Goal: Task Accomplishment & Management: Complete application form

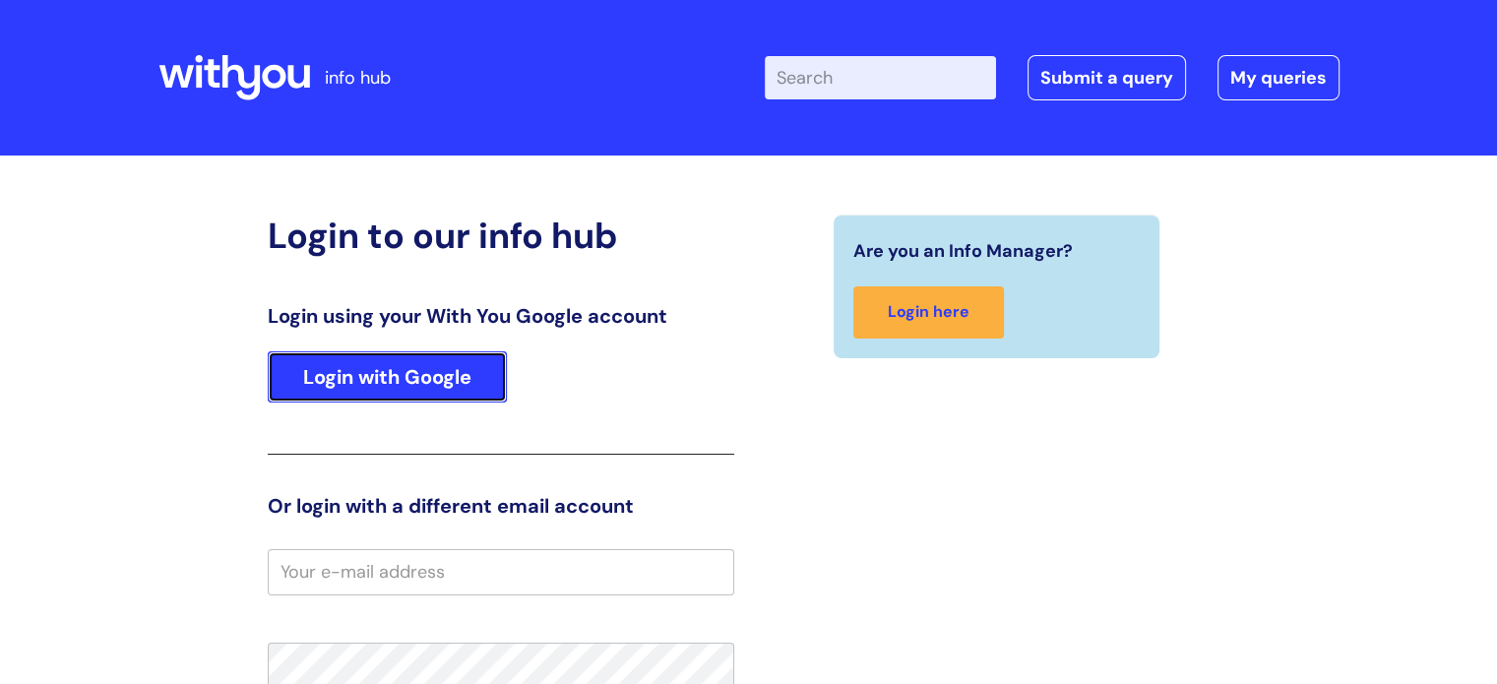
click at [455, 378] on link "Login with Google" at bounding box center [387, 376] width 239 height 51
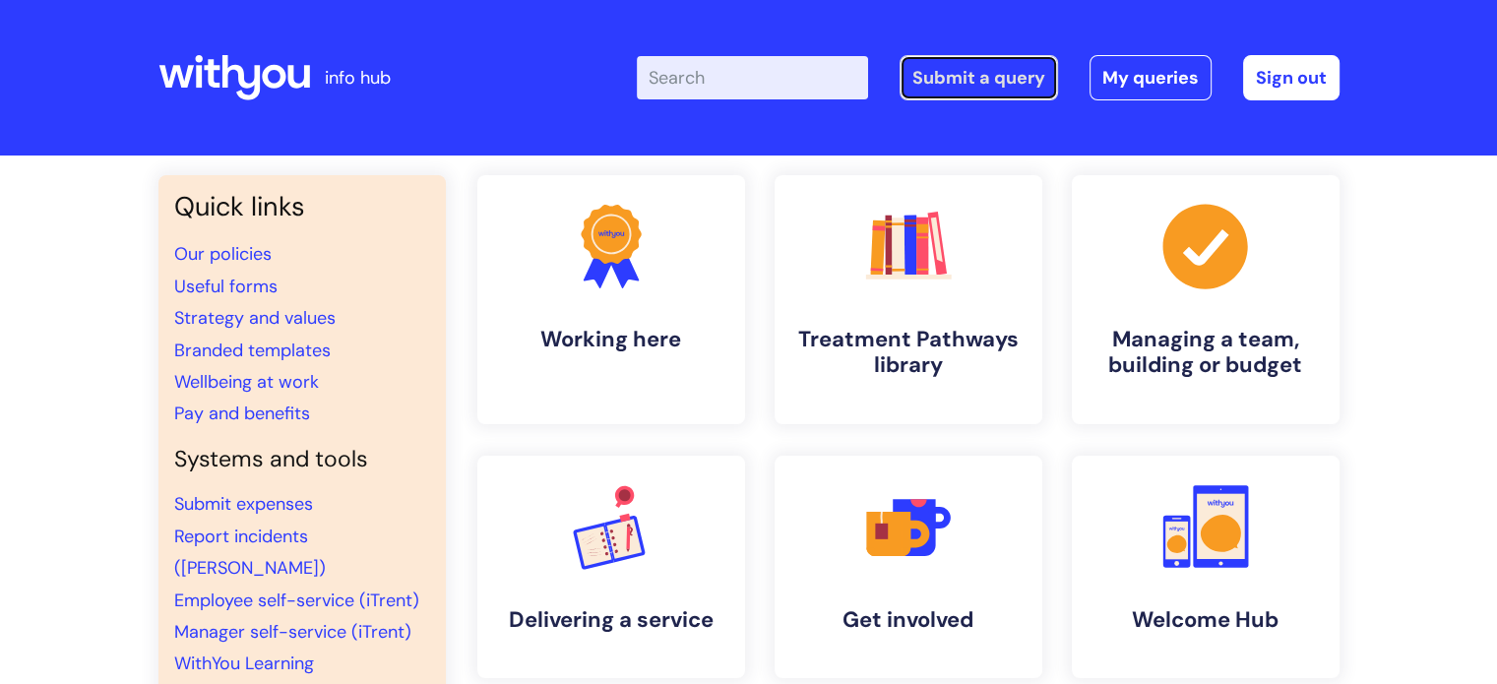
click at [1001, 68] on link "Submit a query" at bounding box center [979, 77] width 158 height 45
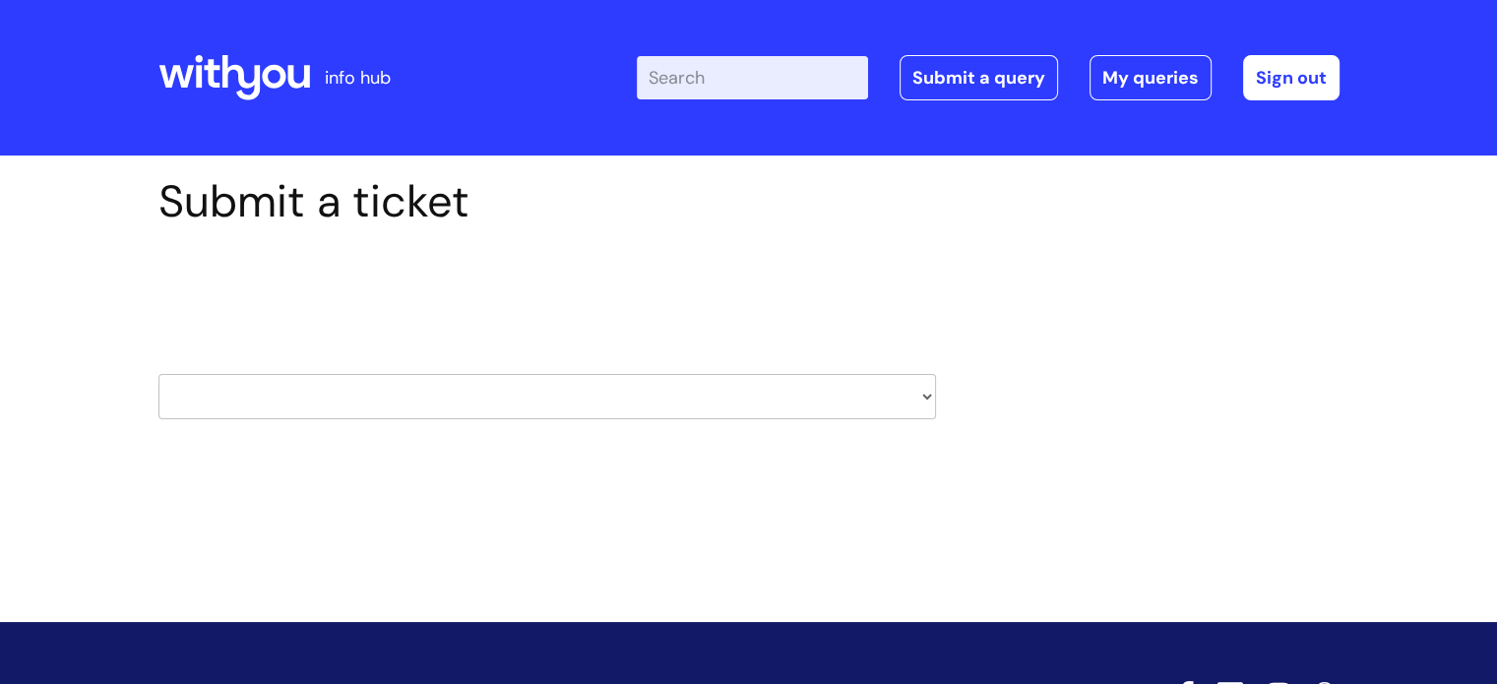
click at [692, 399] on select "HR / People IT and Support Clinical Drug Alerts Finance Accounts Data Support T…" at bounding box center [547, 396] width 778 height 45
select select "it_and_support"
click at [158, 374] on select "HR / People IT and Support Clinical Drug Alerts Finance Accounts Data Support T…" at bounding box center [547, 396] width 778 height 45
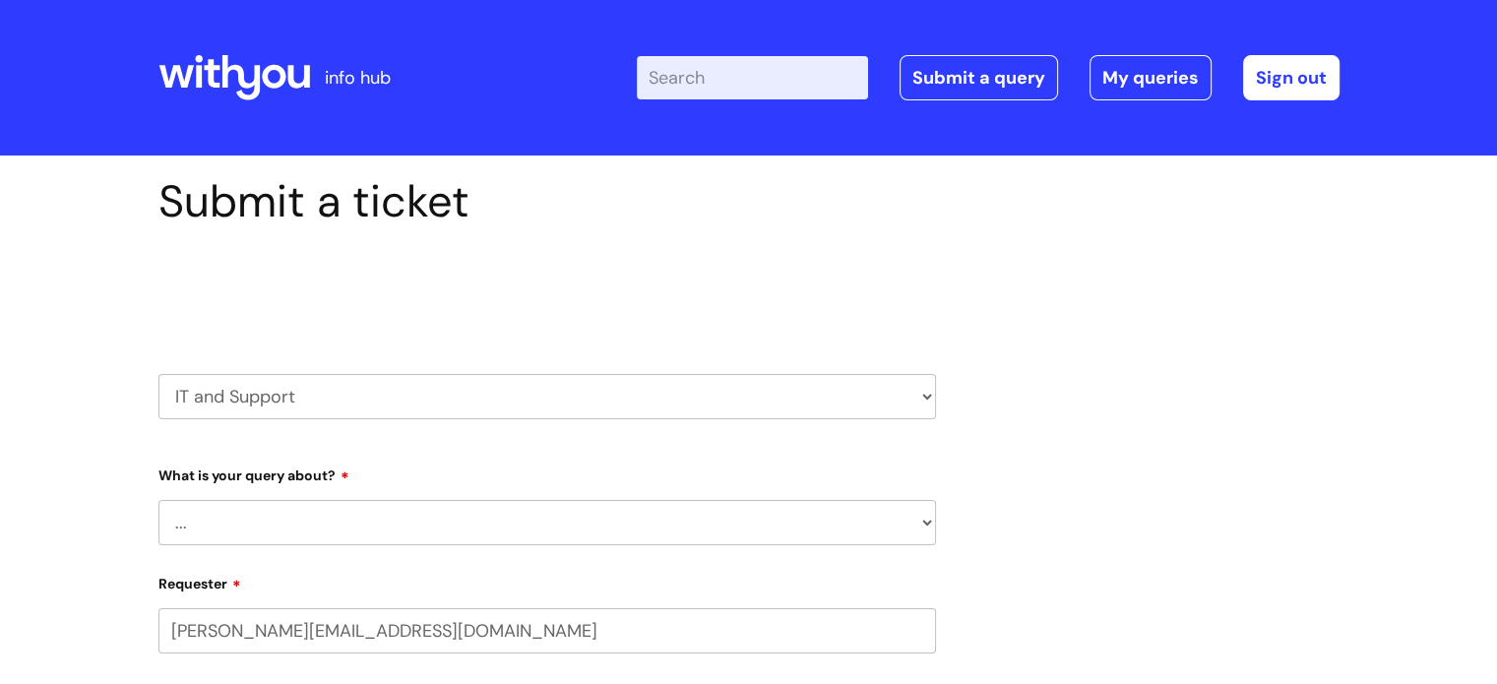
select select "80004418201"
click at [272, 532] on select "... Mobile Phone Reset & MFA Accounts, Starters and Leavers IT Hardware issue I…" at bounding box center [547, 522] width 778 height 45
select select "Accounts, Starters and Leavers"
click at [158, 500] on select "... Mobile Phone Reset & MFA Accounts, Starters and Leavers IT Hardware issue I…" at bounding box center [547, 522] width 778 height 45
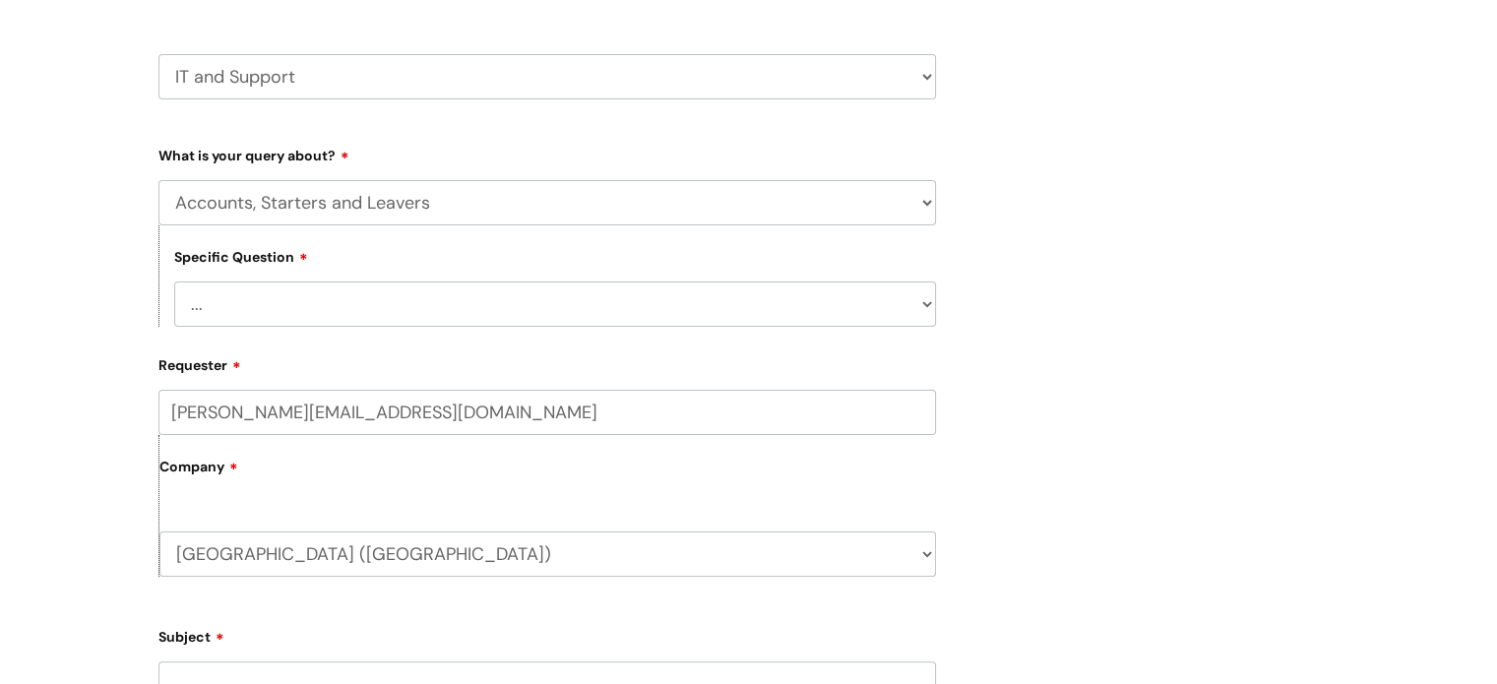
scroll to position [394, 0]
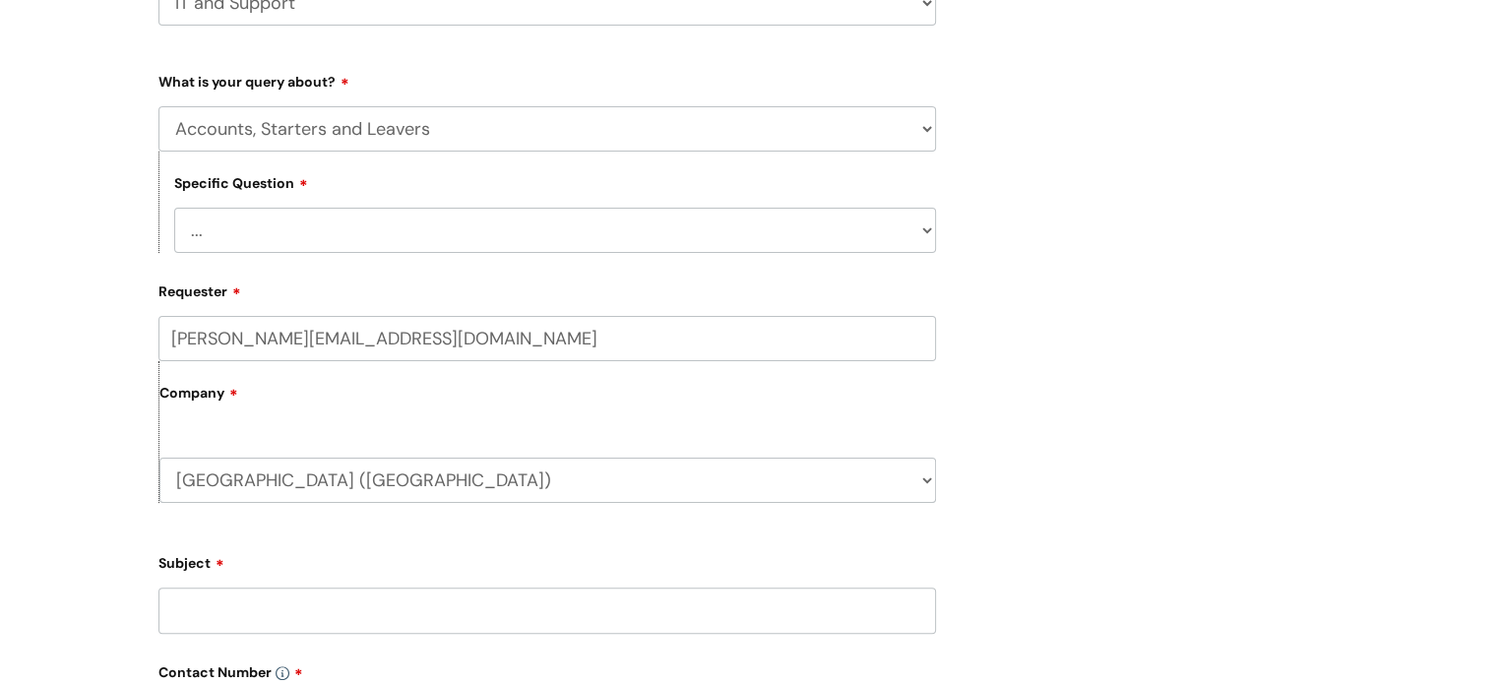
click at [312, 227] on select "... I have a new starter I have a leaver I need to make a change to an account …" at bounding box center [555, 230] width 762 height 45
select select "I have a new starter"
click at [174, 208] on select "... I have a new starter I have a leaver I need to make a change to an account …" at bounding box center [555, 230] width 762 height 45
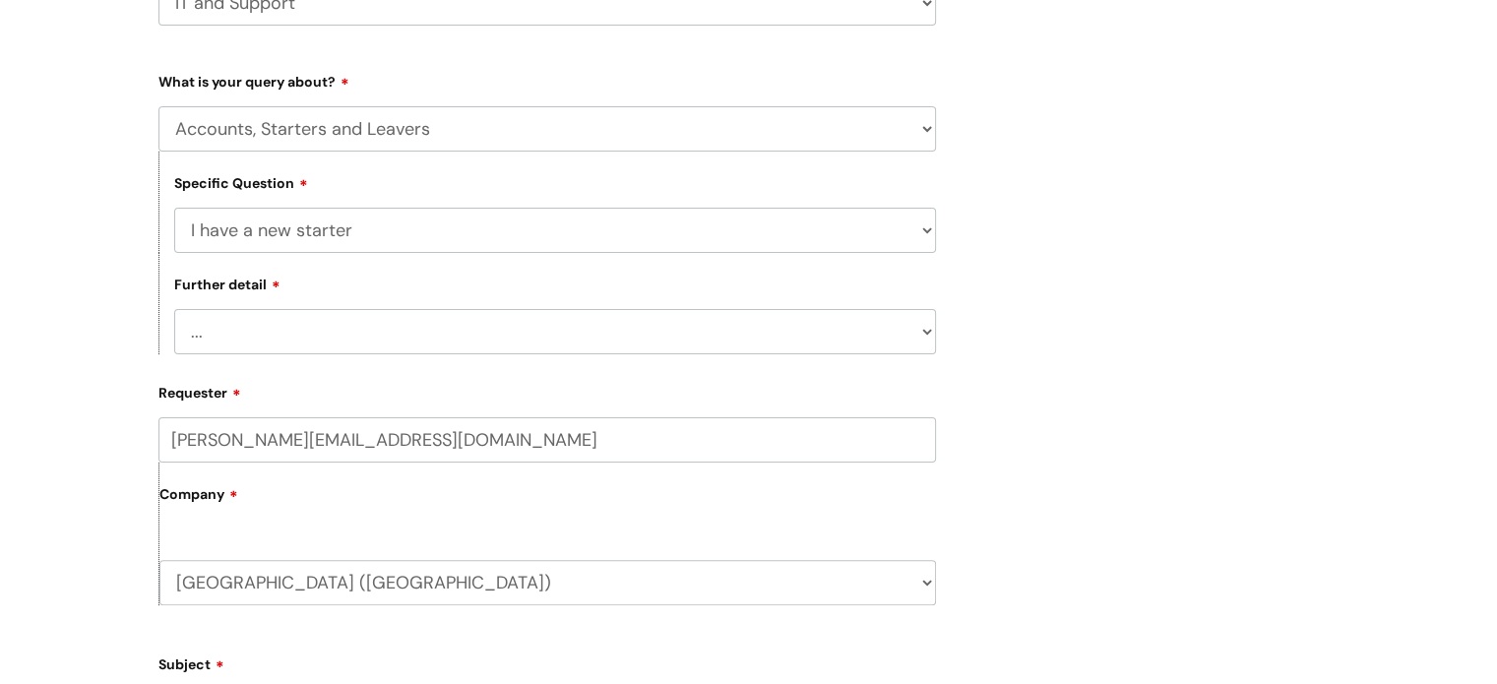
click at [260, 321] on select "... Can I have my new starter’s IT account details I need to amend the name, de…" at bounding box center [555, 331] width 762 height 45
select select "Can I have my new starter’s IT account details"
click at [174, 310] on select "... Can I have my new starter’s IT account details I need to amend the name, de…" at bounding box center [555, 331] width 762 height 45
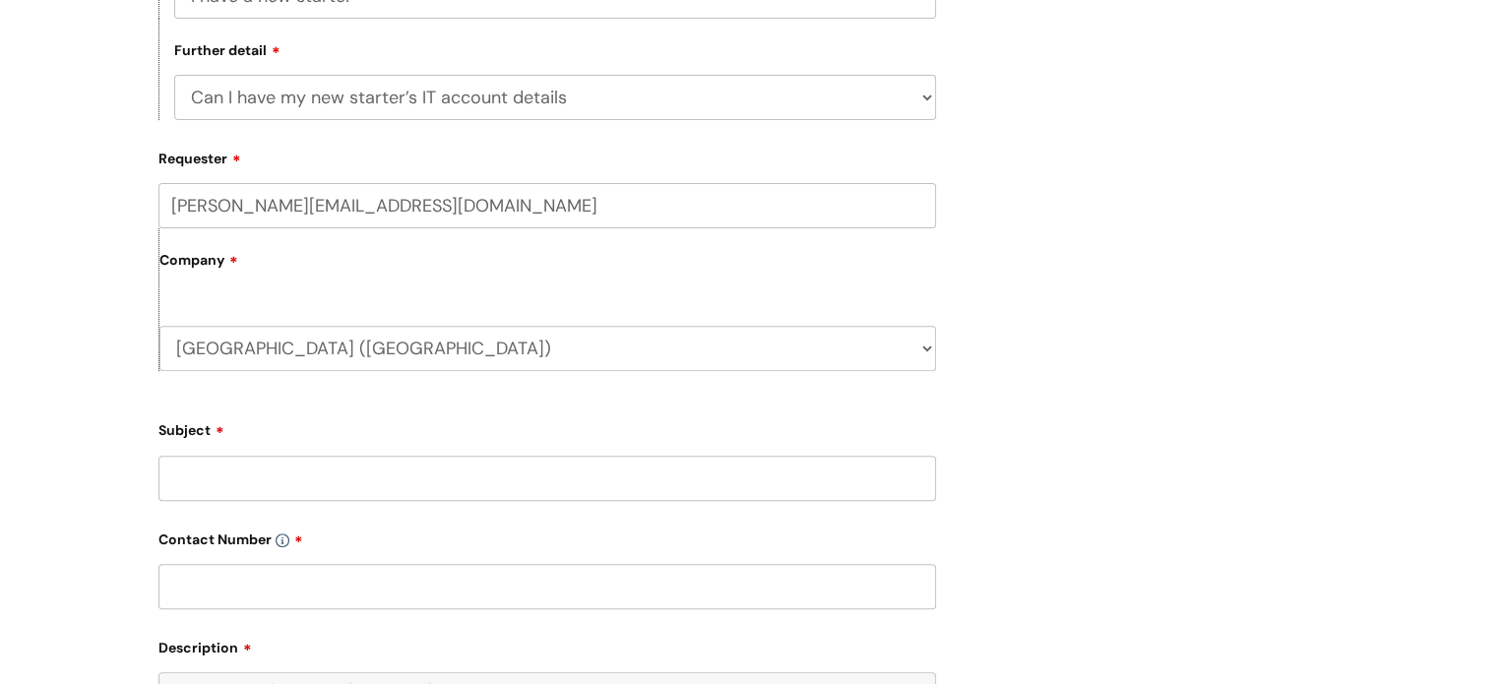
scroll to position [689, 0]
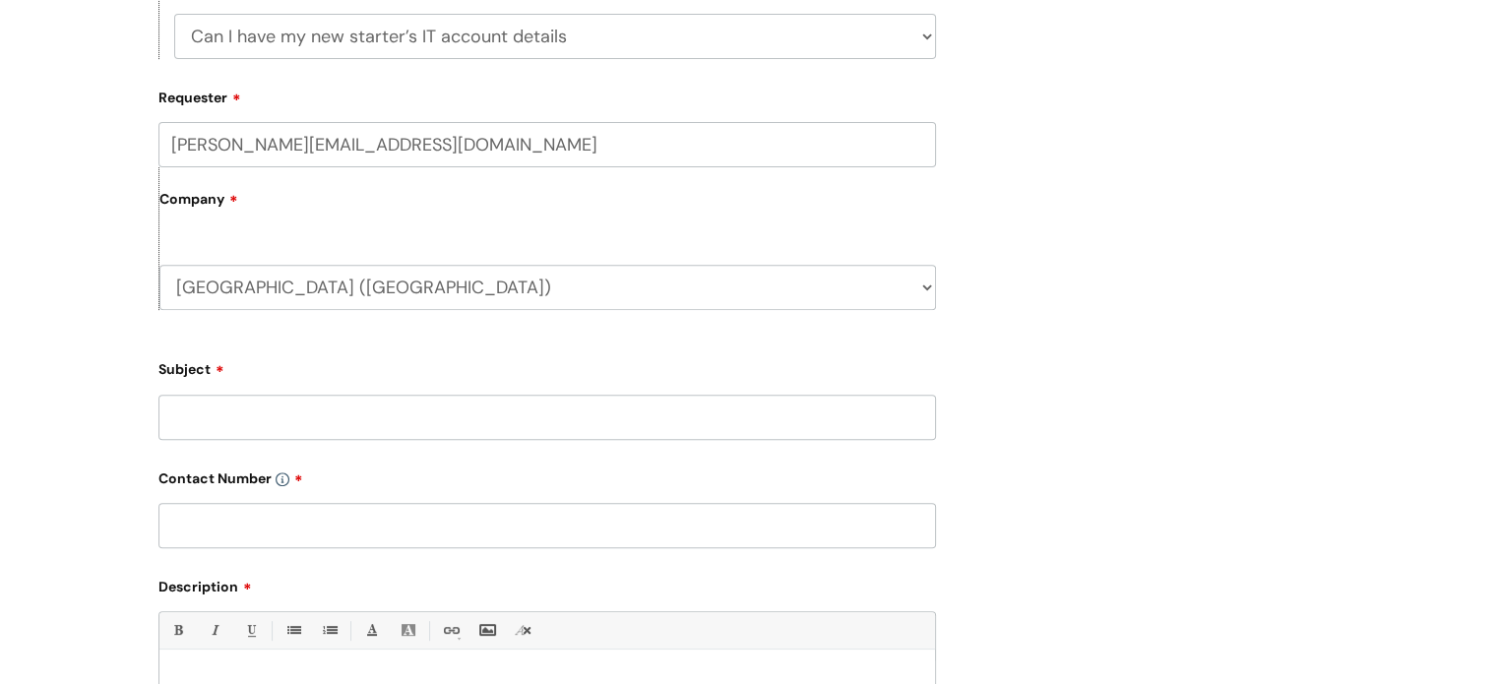
click at [277, 406] on input "Subject" at bounding box center [547, 417] width 778 height 45
type input "Amanda Smith Volunteer"
click at [298, 527] on input "text" at bounding box center [547, 525] width 778 height 45
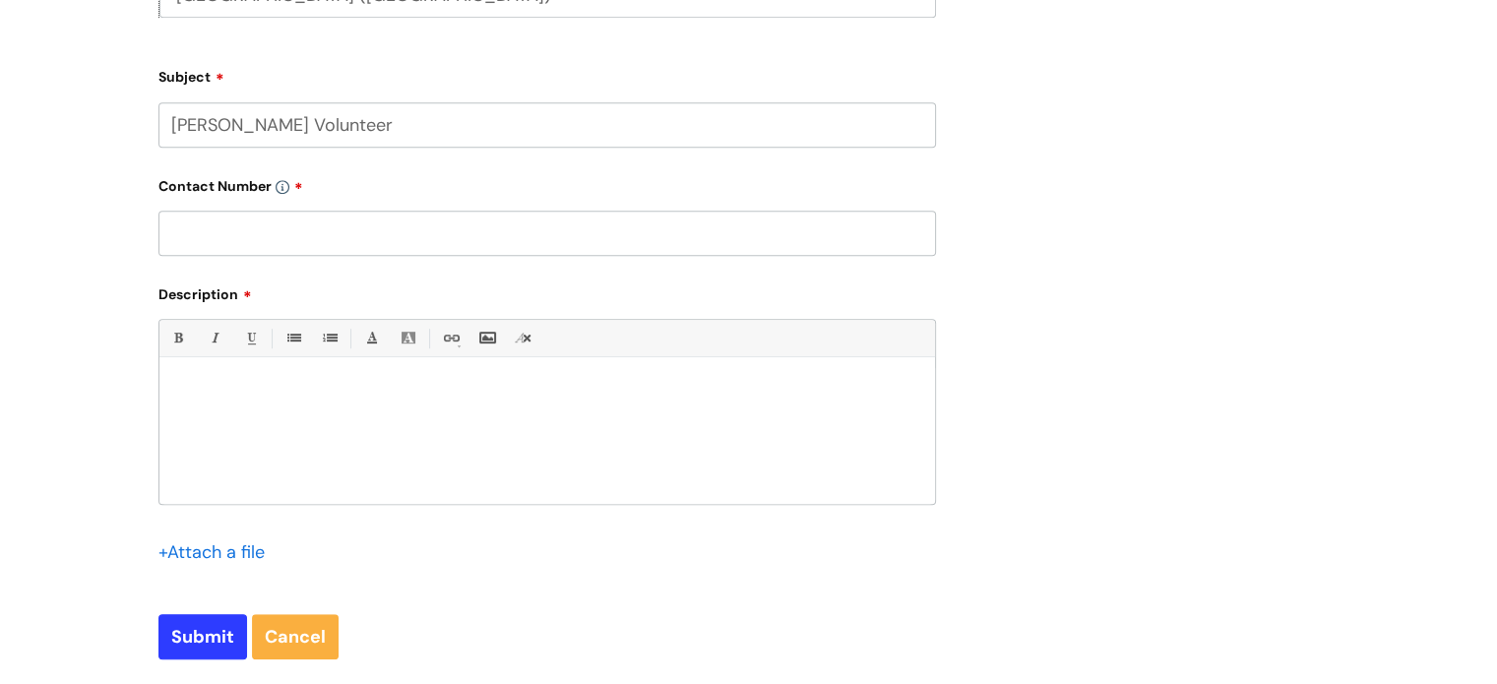
scroll to position [984, 0]
click at [282, 385] on p at bounding box center [547, 389] width 746 height 18
paste div
drag, startPoint x: 275, startPoint y: 412, endPoint x: 153, endPoint y: 367, distance: 130.2
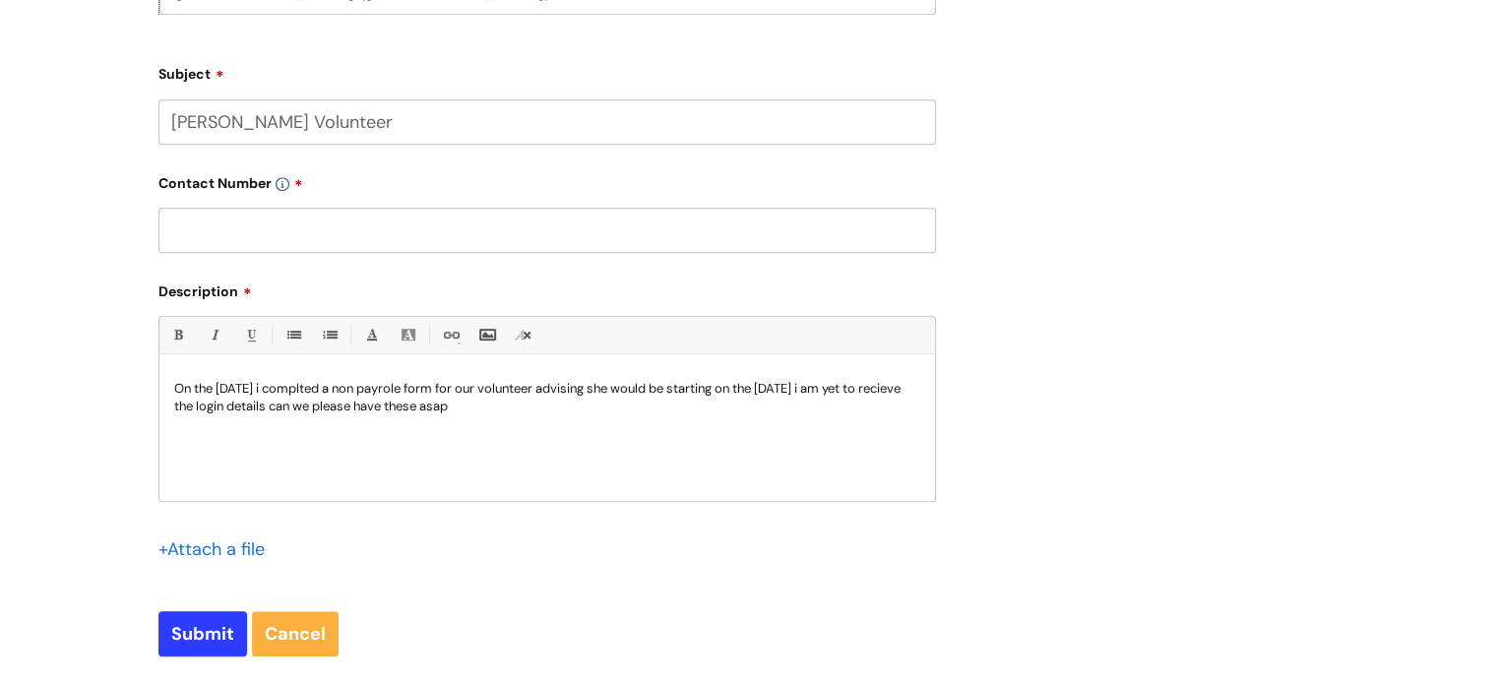
drag, startPoint x: 529, startPoint y: 406, endPoint x: 139, endPoint y: 373, distance: 391.1
copy p "On the 2nd September i complted a non payrole form for our volunteer advising s…"
click at [202, 235] on input "text" at bounding box center [547, 230] width 778 height 45
paste input "07967770735"
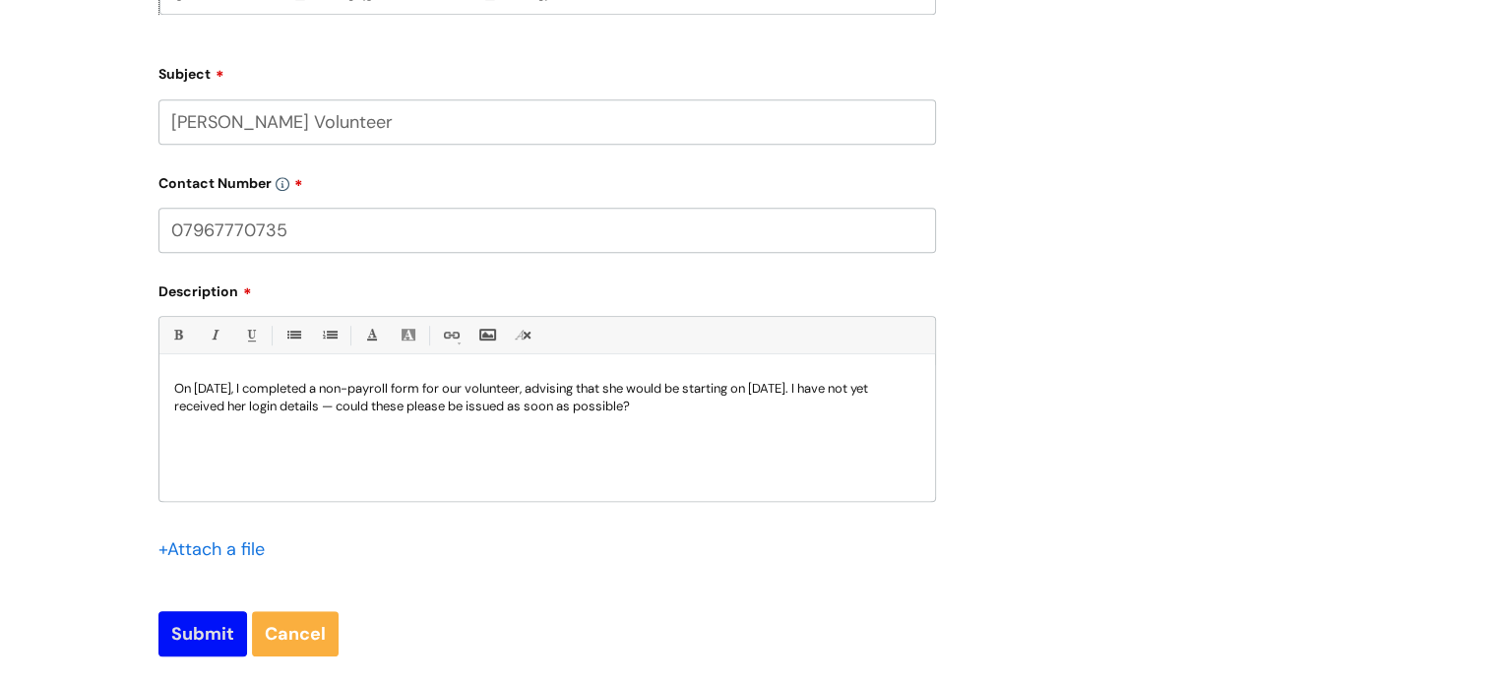
type input "07967770735"
click at [185, 642] on input "Submit" at bounding box center [202, 633] width 89 height 45
type input "Please Wait..."
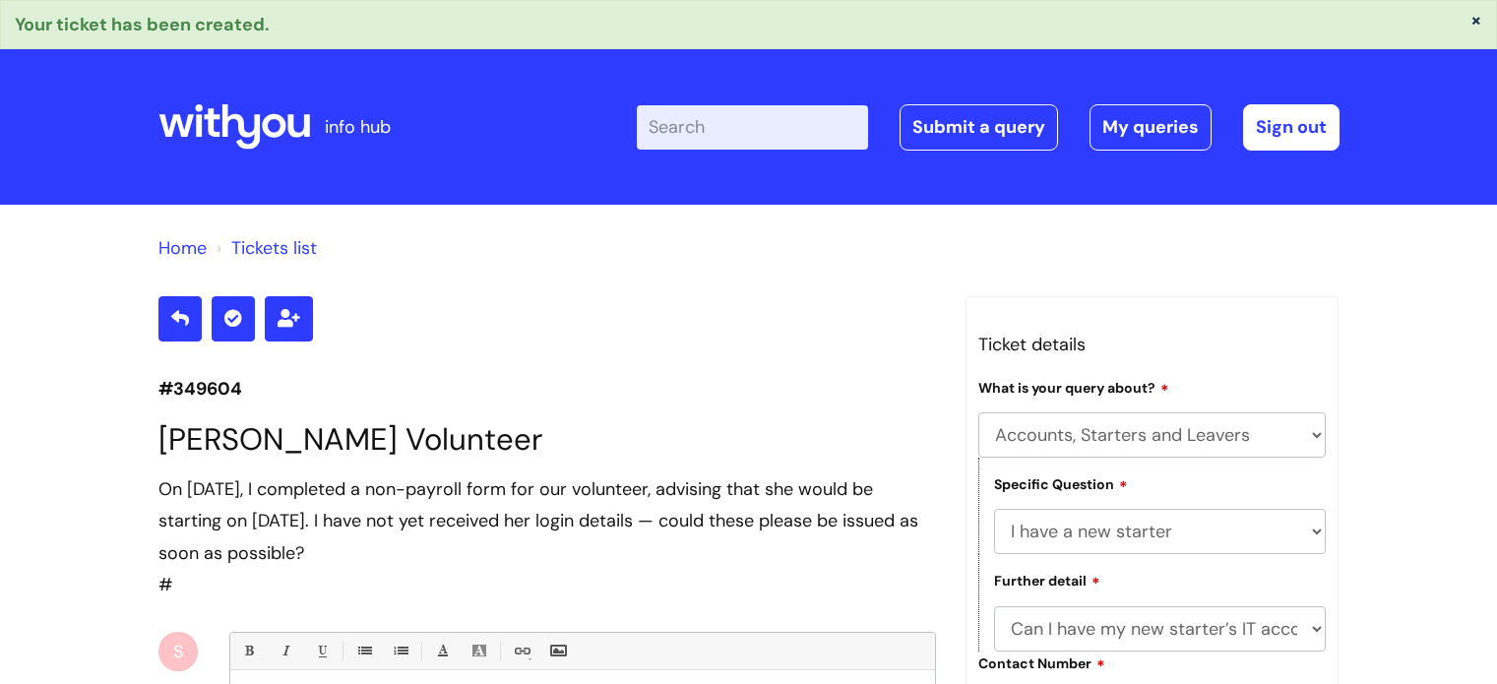
select select "Accounts, Starters and Leavers"
select select "I have a new starter"
select select "Can I have my new starter’s IT account details"
